Goal: Task Accomplishment & Management: Use online tool/utility

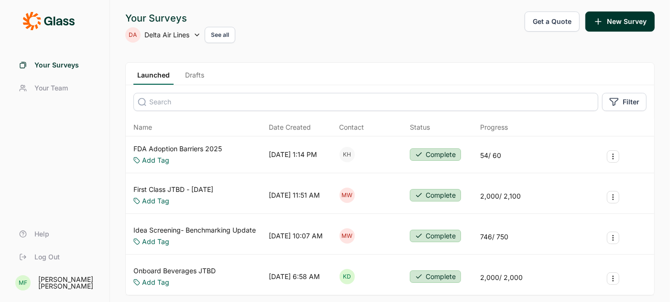
scroll to position [56, 0]
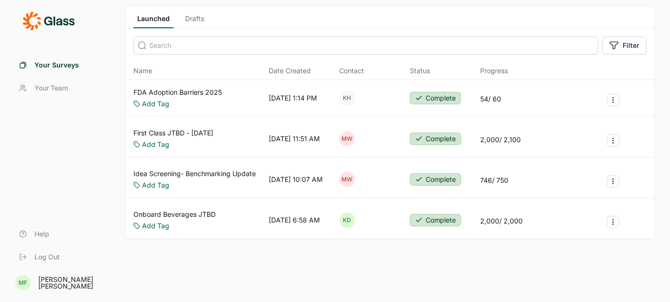
click at [178, 210] on link "Onboard Beverages JTBD" at bounding box center [174, 214] width 82 height 10
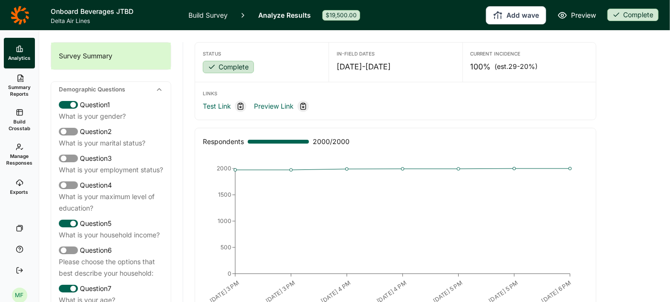
click at [19, 92] on span "Summary Reports" at bounding box center [19, 90] width 23 height 13
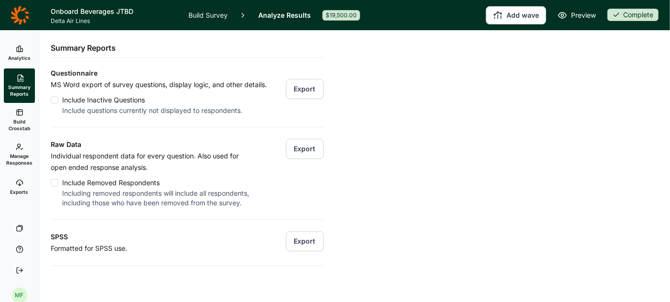
click at [216, 16] on link "Build Survey" at bounding box center [207, 15] width 39 height 30
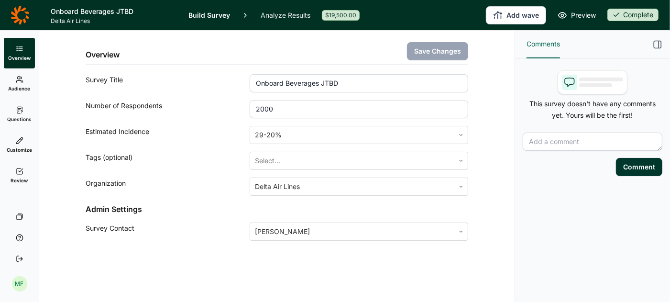
click at [10, 113] on link "Questions" at bounding box center [19, 114] width 31 height 31
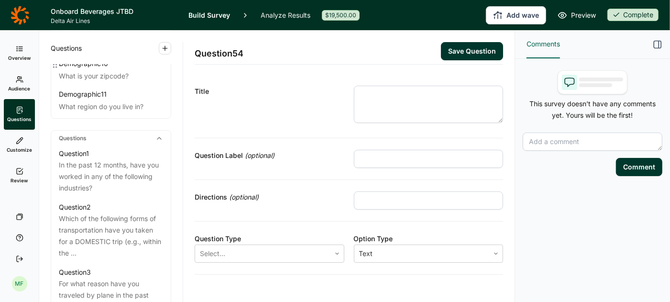
scroll to position [372, 0]
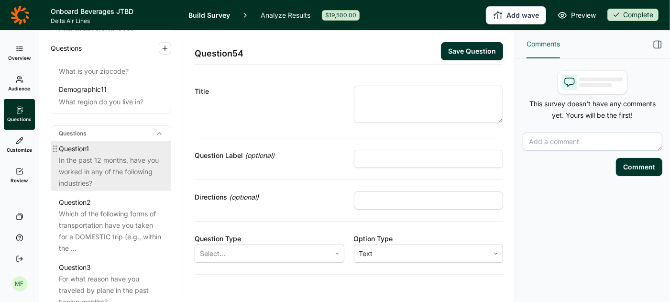
click at [118, 154] on div "In the past 12 months, have you worked in any of the following industries?" at bounding box center [111, 171] width 104 height 34
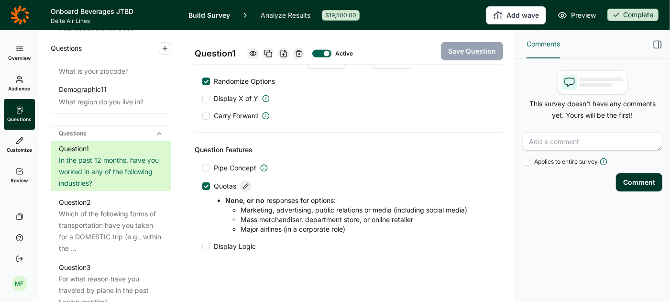
scroll to position [544, 0]
